Goal: Transaction & Acquisition: Purchase product/service

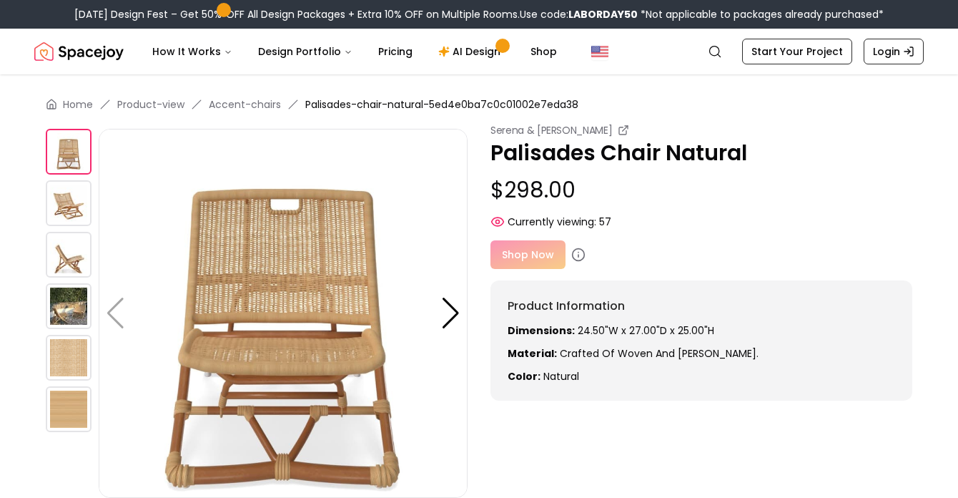
click at [75, 196] on img at bounding box center [69, 203] width 46 height 46
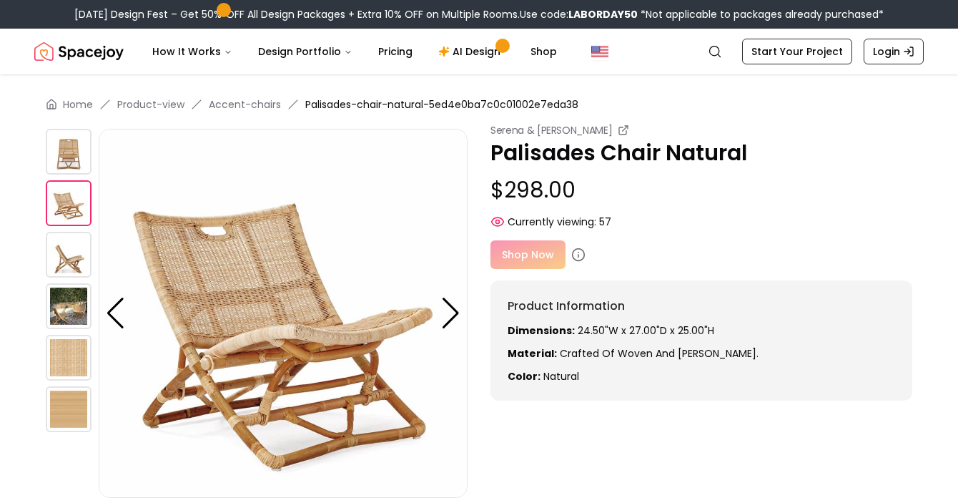
click at [69, 247] on img at bounding box center [69, 255] width 46 height 46
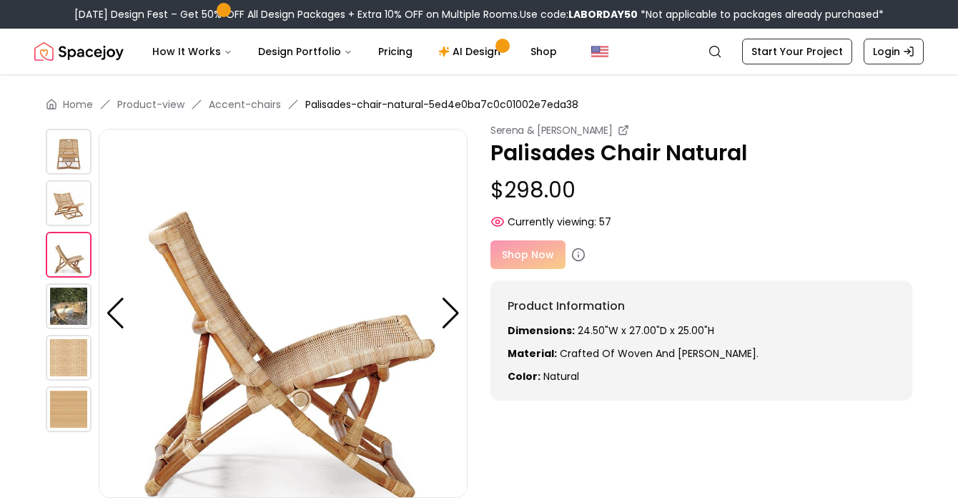
click at [64, 303] on img at bounding box center [69, 306] width 46 height 46
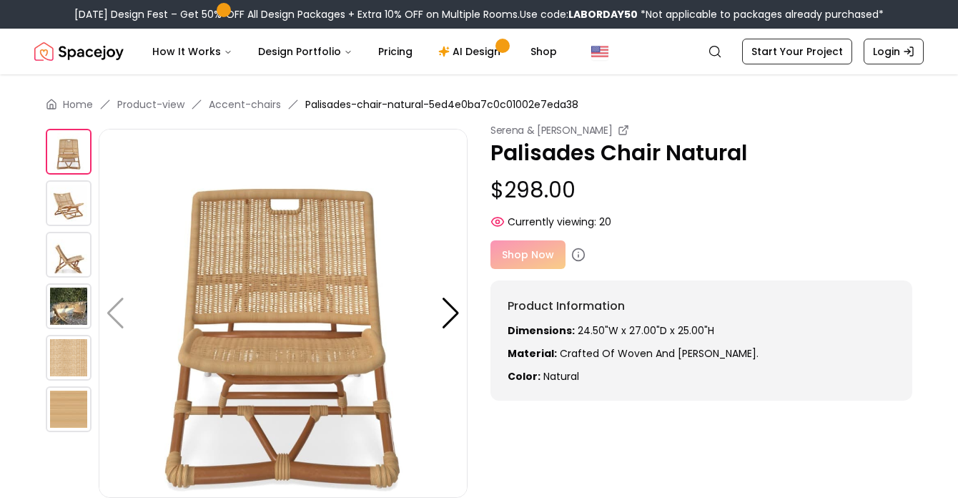
click at [74, 196] on img at bounding box center [69, 203] width 46 height 46
click at [533, 252] on div "Shop Now" at bounding box center [702, 254] width 422 height 29
click at [514, 254] on div "Shop Now" at bounding box center [702, 254] width 422 height 29
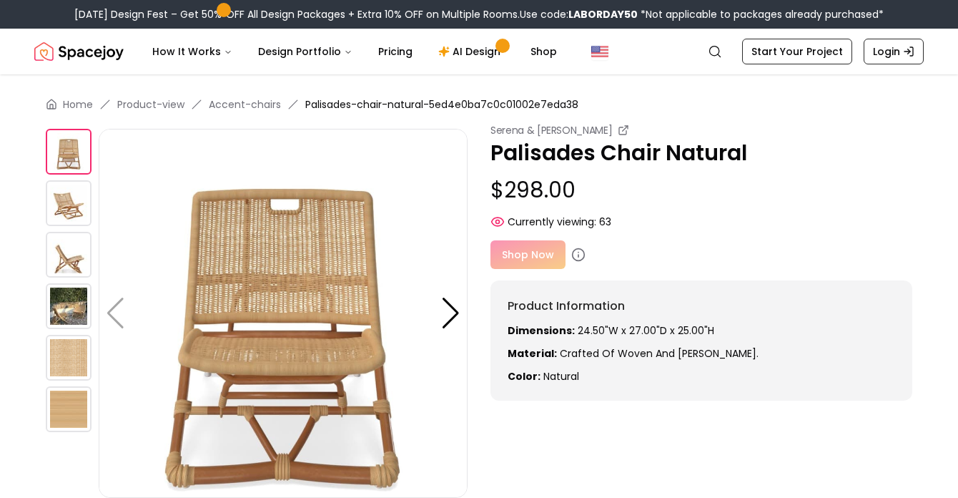
click at [514, 251] on div "Shop Now" at bounding box center [702, 254] width 422 height 29
click at [720, 48] on icon "Global" at bounding box center [715, 51] width 14 height 14
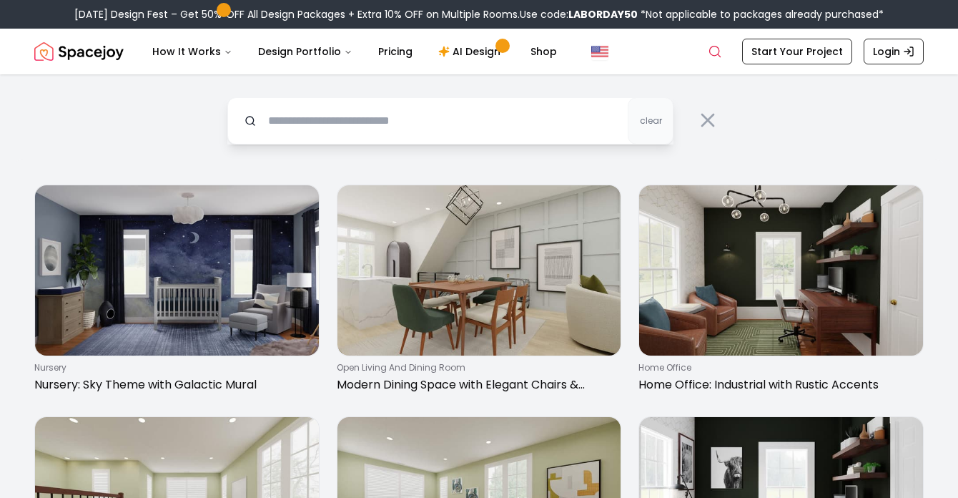
click at [494, 126] on input "text" at bounding box center [450, 120] width 446 height 47
type input "**********"
